Goal: Check status: Check status

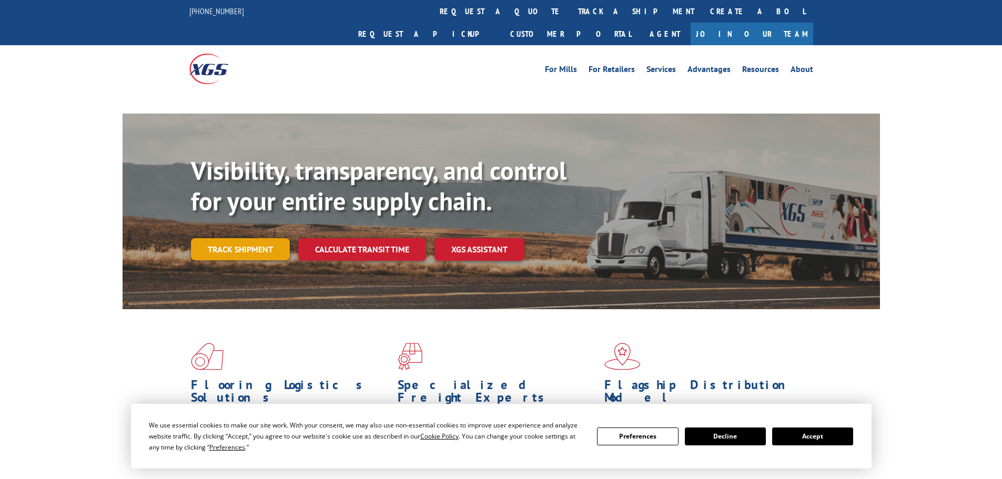
click at [247, 238] on link "Track shipment" at bounding box center [240, 249] width 99 height 22
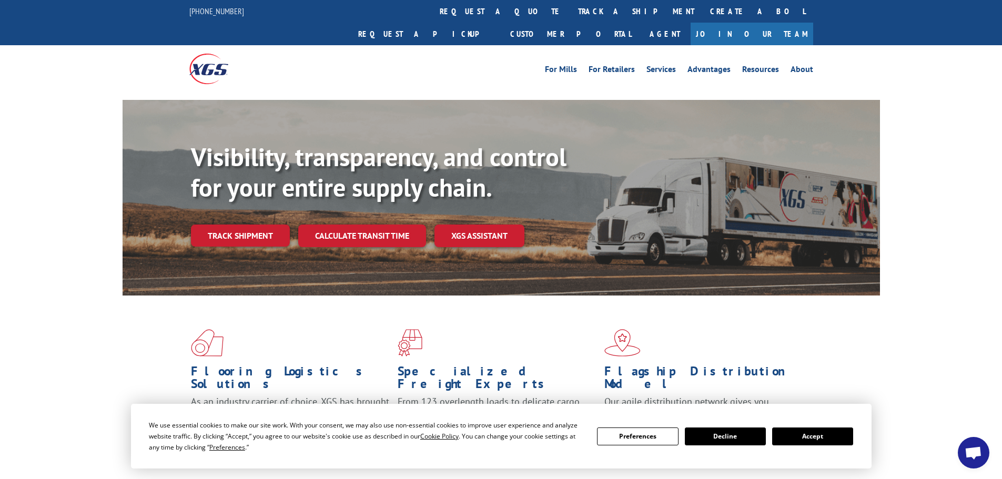
click at [247, 225] on link "Track shipment" at bounding box center [240, 236] width 99 height 22
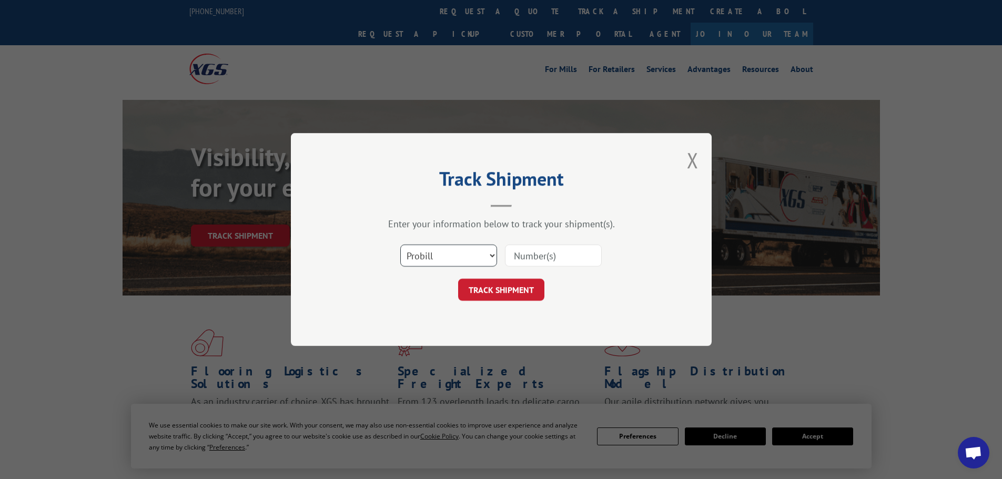
click at [441, 262] on select "Select category... Probill BOL PO" at bounding box center [448, 256] width 97 height 22
select select "po"
click at [400, 245] on select "Select category... Probill BOL PO" at bounding box center [448, 256] width 97 height 22
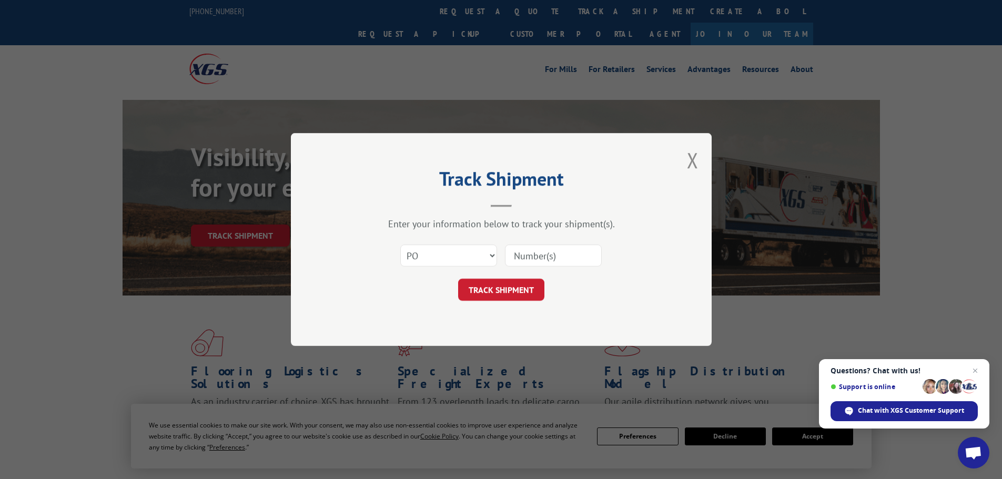
click at [523, 258] on input at bounding box center [553, 256] width 97 height 22
paste input "63516186"
type input "63516186"
click at [515, 288] on button "TRACK SHIPMENT" at bounding box center [501, 290] width 86 height 22
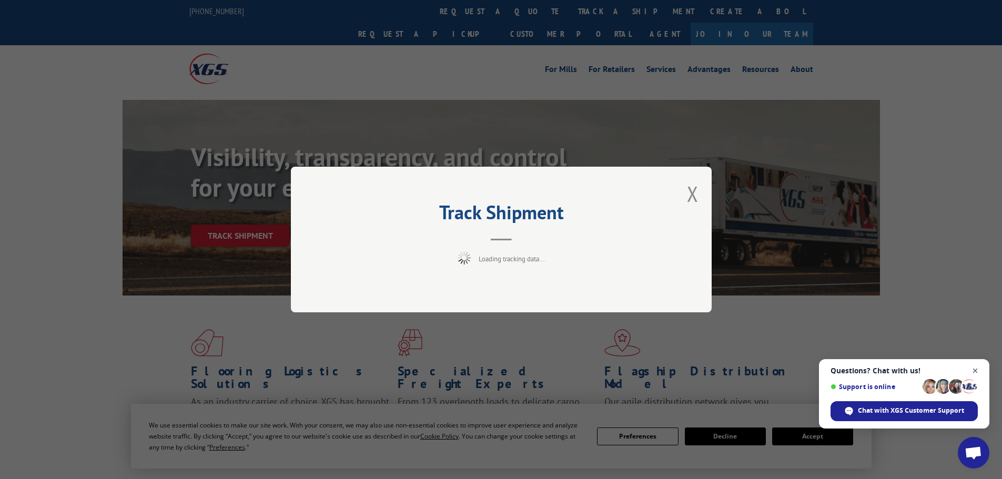
click at [977, 370] on span "Close chat" at bounding box center [975, 371] width 13 height 13
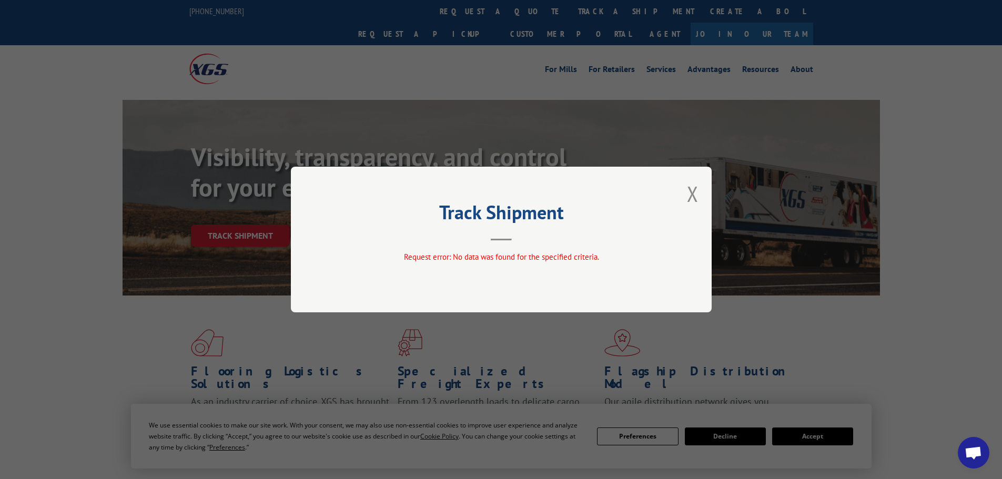
click at [702, 193] on div "Track Shipment Request error: No data was found for the specified criteria." at bounding box center [501, 240] width 421 height 146
click at [696, 192] on button "Close modal" at bounding box center [693, 194] width 12 height 28
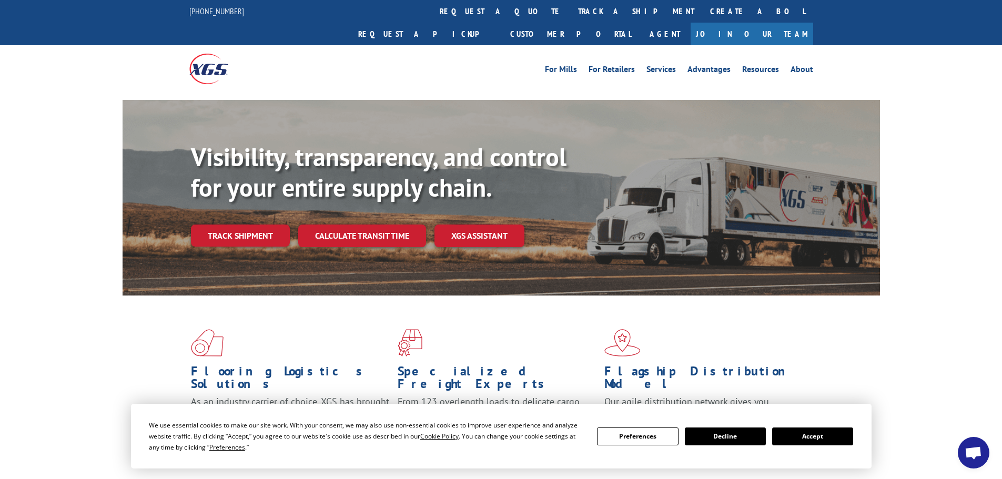
click at [188, 209] on div "Visibility, transparency, and control for your entire supply chain. Track shipm…" at bounding box center [502, 208] width 758 height 216
click at [230, 225] on link "Track shipment" at bounding box center [240, 236] width 99 height 22
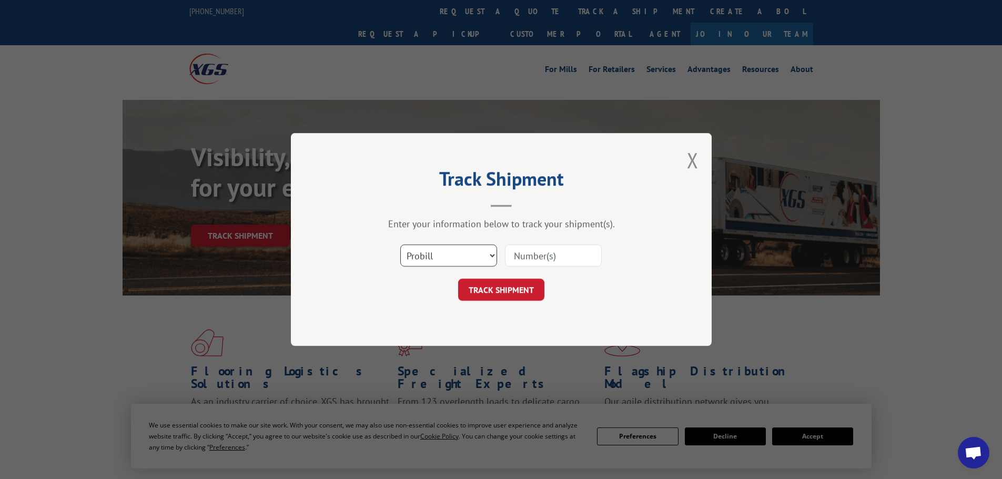
click at [454, 257] on select "Select category... Probill BOL PO" at bounding box center [448, 256] width 97 height 22
select select "bol"
click at [400, 245] on select "Select category... Probill BOL PO" at bounding box center [448, 256] width 97 height 22
click at [525, 257] on input at bounding box center [553, 256] width 97 height 22
paste input "5199416"
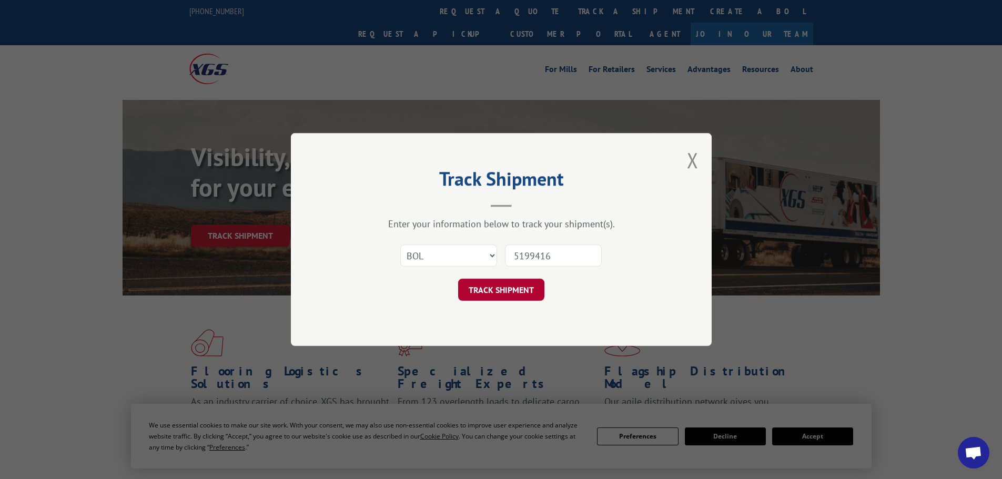
type input "5199416"
click at [490, 285] on button "TRACK SHIPMENT" at bounding box center [501, 290] width 86 height 22
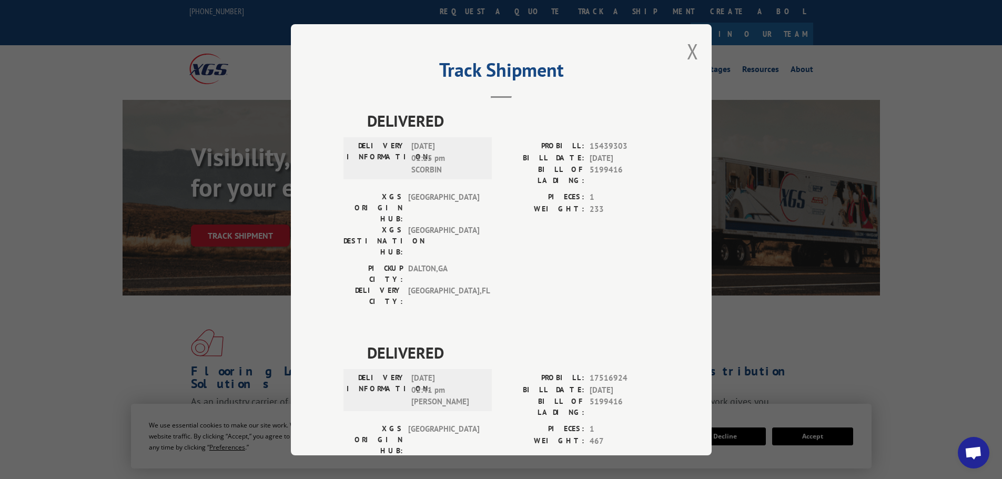
click at [495, 341] on span "DELIVERED" at bounding box center [513, 353] width 292 height 24
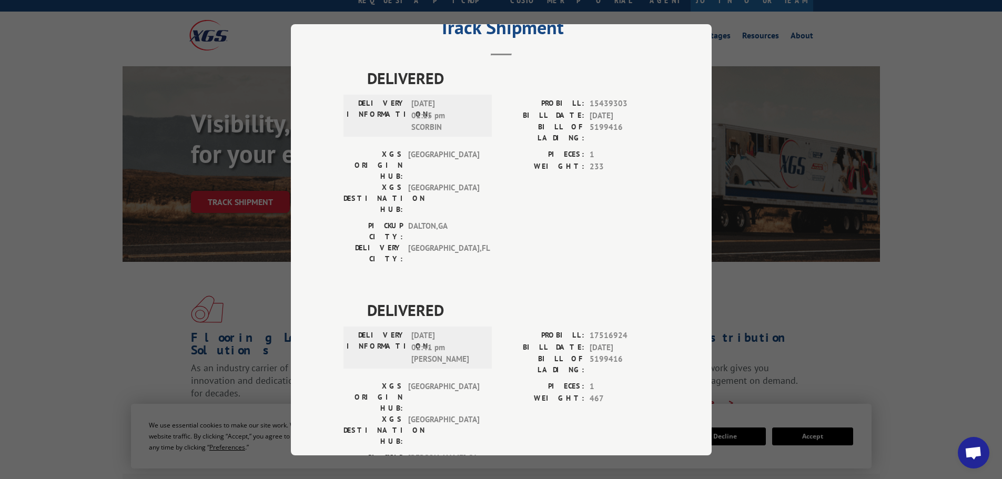
scroll to position [53, 0]
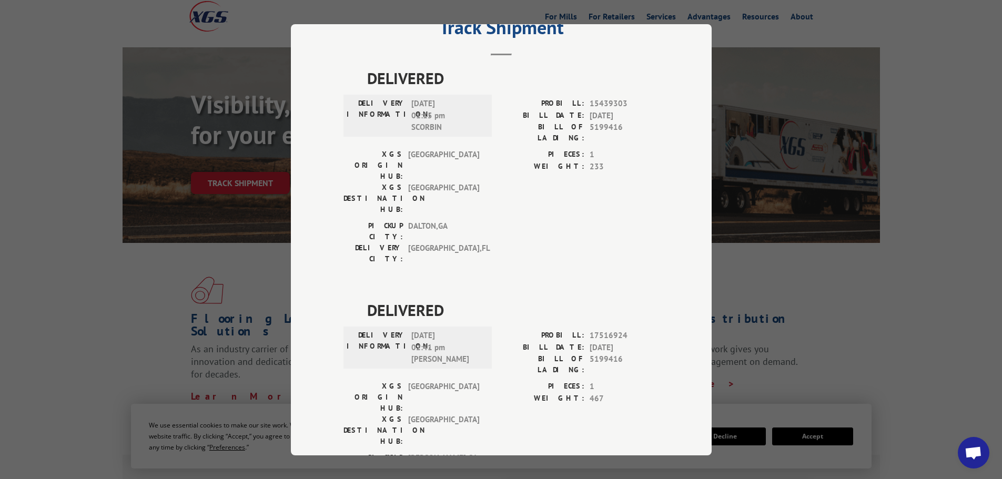
click at [506, 381] on div "PIECES: 1 WEIGHT: 467" at bounding box center [580, 417] width 158 height 72
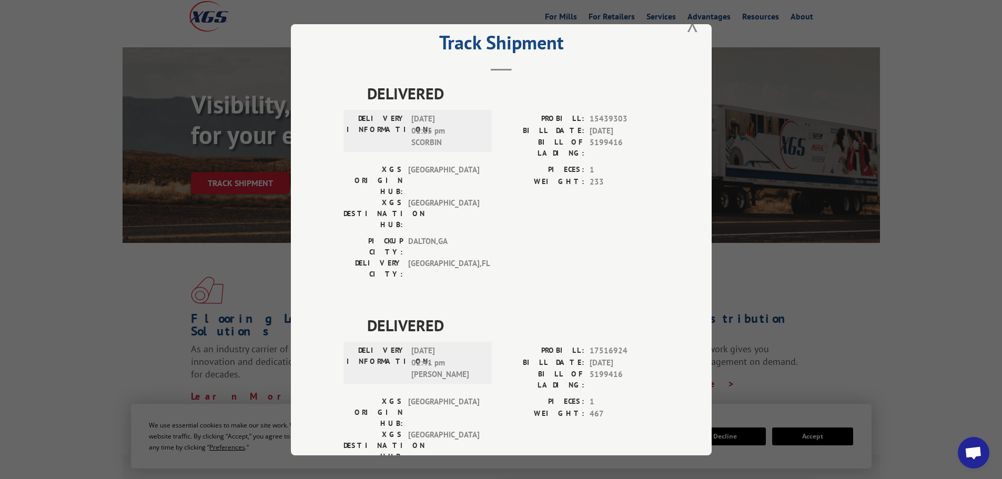
scroll to position [43, 0]
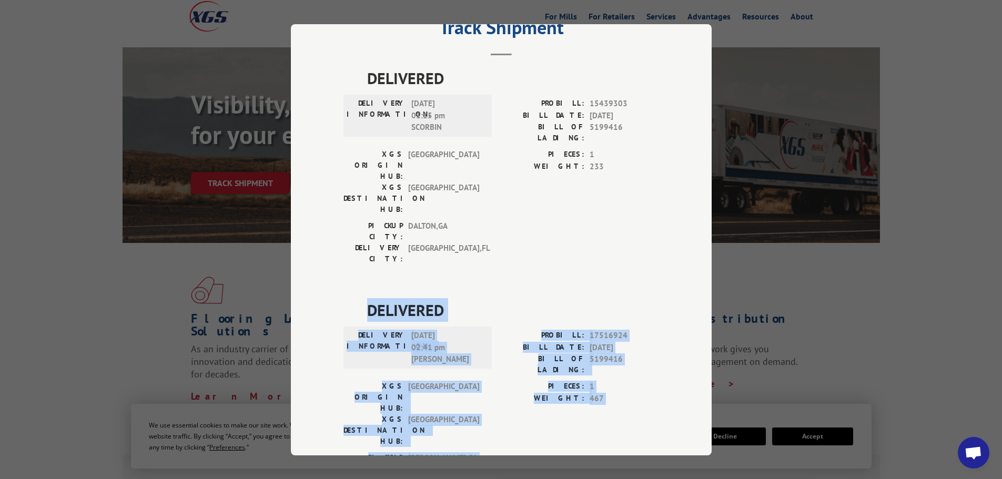
drag, startPoint x: 464, startPoint y: 375, endPoint x: 346, endPoint y: 247, distance: 174.3
click at [346, 298] on div "DELIVERED DELIVERY INFORMATION: [DATE] 02:41 pm [PERSON_NAME]: 17516924 BILL DA…" at bounding box center [502, 400] width 316 height 204
click at [77, 285] on div "Track Shipment DELIVERED DELIVERY INFORMATION: [DATE] 01:15 pm SCORBIN PROBILL:…" at bounding box center [501, 239] width 1002 height 479
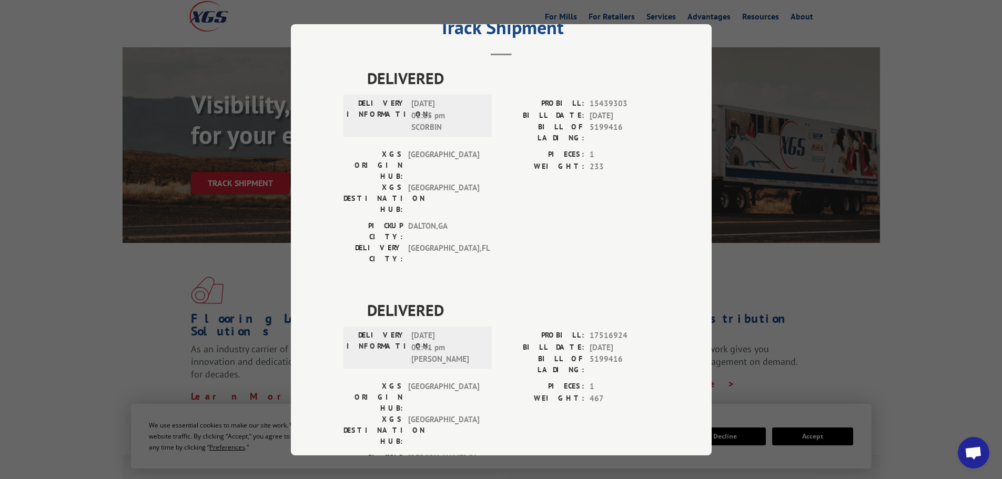
click at [87, 264] on div "Track Shipment DELIVERED DELIVERY INFORMATION: [DATE] 01:15 pm SCORBIN PROBILL:…" at bounding box center [501, 239] width 1002 height 479
click at [507, 298] on span "DELIVERED" at bounding box center [513, 310] width 292 height 24
click at [97, 238] on div "Track Shipment DELIVERED DELIVERY INFORMATION: [DATE] 01:15 pm SCORBIN PROBILL:…" at bounding box center [501, 239] width 1002 height 479
click at [584, 138] on div "PROBILL: 15439303 BILL DATE: [DATE] BILL OF LADING: 5199416" at bounding box center [580, 123] width 158 height 51
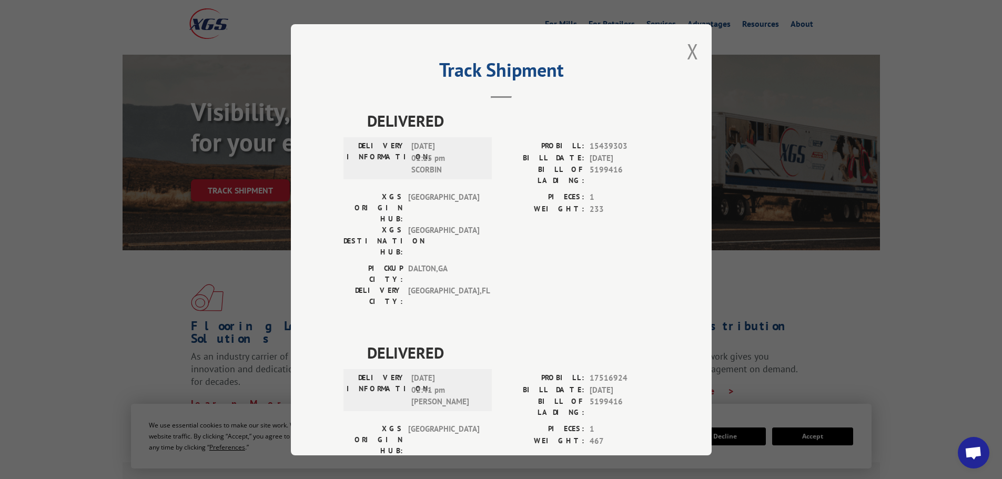
scroll to position [0, 0]
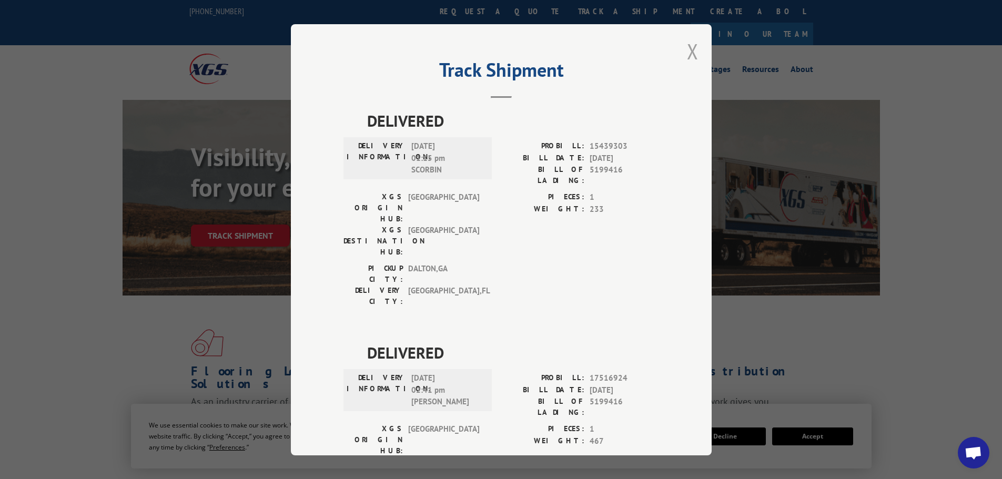
click at [687, 44] on button "Close modal" at bounding box center [693, 51] width 12 height 28
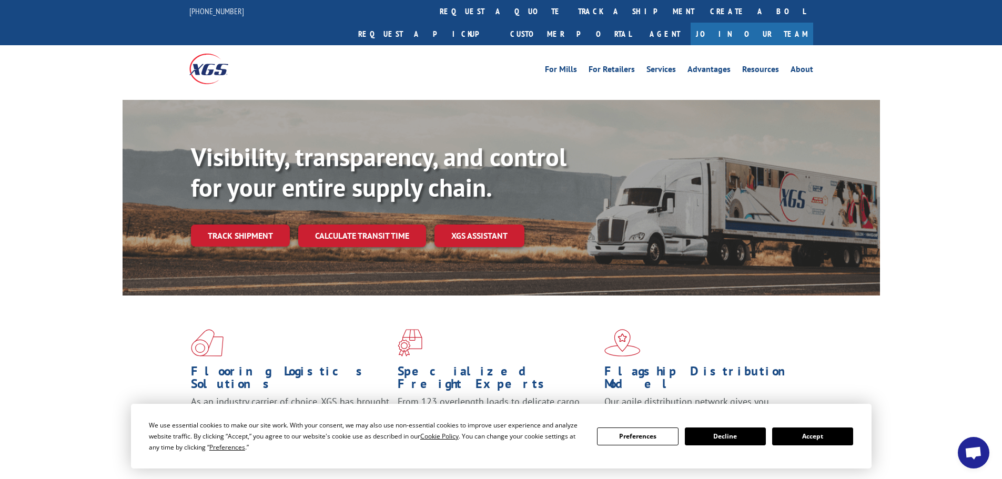
drag, startPoint x: 215, startPoint y: 204, endPoint x: 202, endPoint y: 204, distance: 13.2
click at [215, 225] on link "Track shipment" at bounding box center [240, 236] width 99 height 22
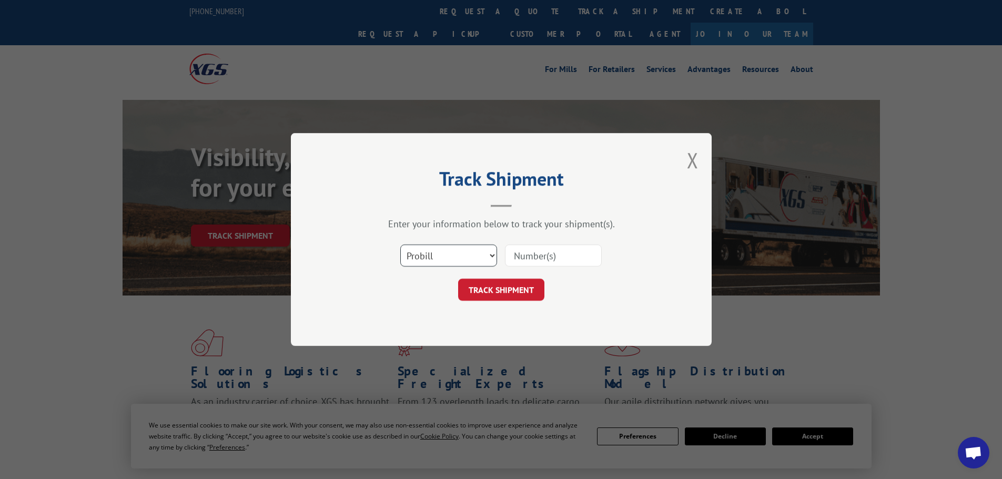
click at [427, 251] on select "Select category... Probill BOL PO" at bounding box center [448, 256] width 97 height 22
select select "po"
click at [400, 245] on select "Select category... Probill BOL PO" at bounding box center [448, 256] width 97 height 22
click at [557, 254] on input at bounding box center [553, 256] width 97 height 22
drag, startPoint x: 557, startPoint y: 254, endPoint x: 549, endPoint y: 254, distance: 7.4
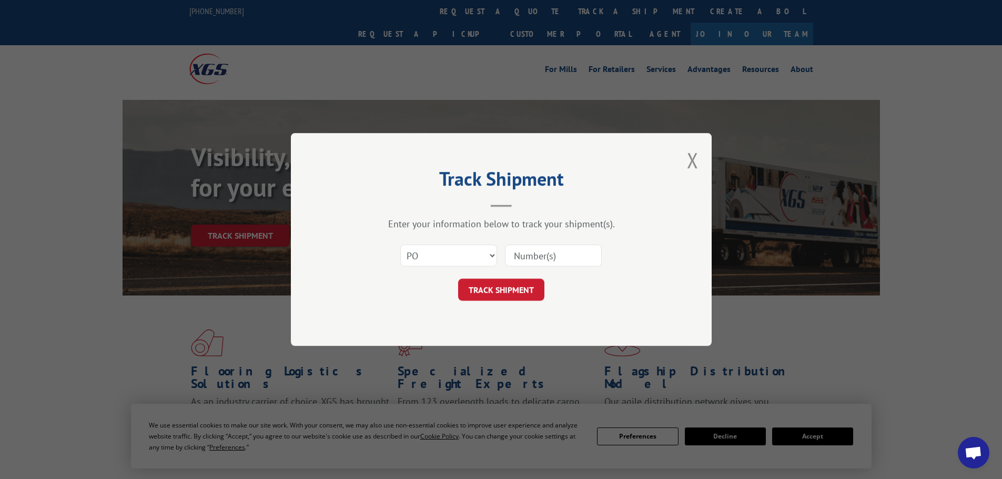
paste input "63516186"
type input "63516186"
click at [486, 294] on button "TRACK SHIPMENT" at bounding box center [501, 290] width 86 height 22
